Goal: Task Accomplishment & Management: Manage account settings

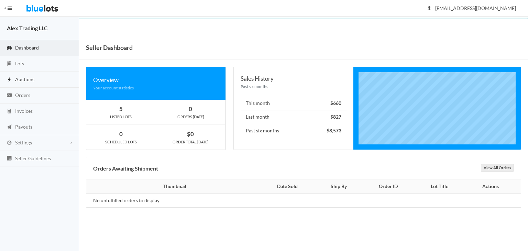
click at [54, 73] on link "Auctions" at bounding box center [39, 80] width 79 height 16
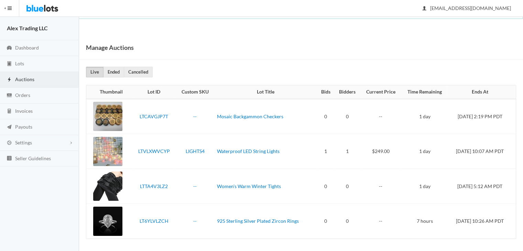
scroll to position [1, 0]
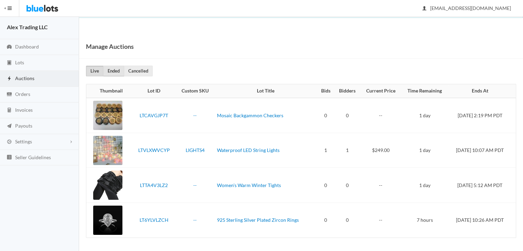
click at [116, 74] on link "Ended" at bounding box center [113, 71] width 21 height 11
